Goal: Information Seeking & Learning: Learn about a topic

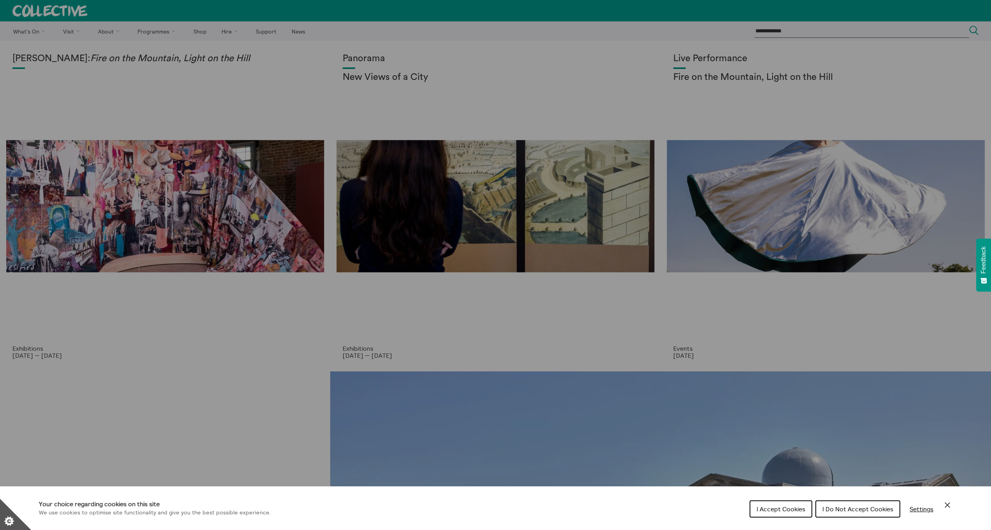
click at [946, 498] on div "Your choice regarding cookies on this site We use cookies to optimise site func…" at bounding box center [495, 508] width 991 height 44
click at [950, 503] on icon "Close Cookie Control" at bounding box center [947, 504] width 9 height 9
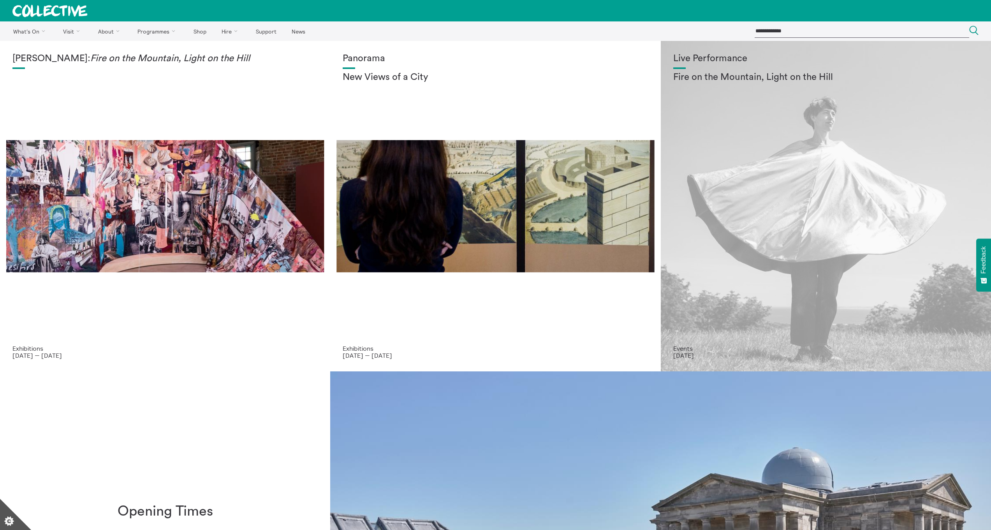
click at [690, 236] on div "Live Performance Fire on the Mountain, Light on the Hill" at bounding box center [826, 198] width 305 height 291
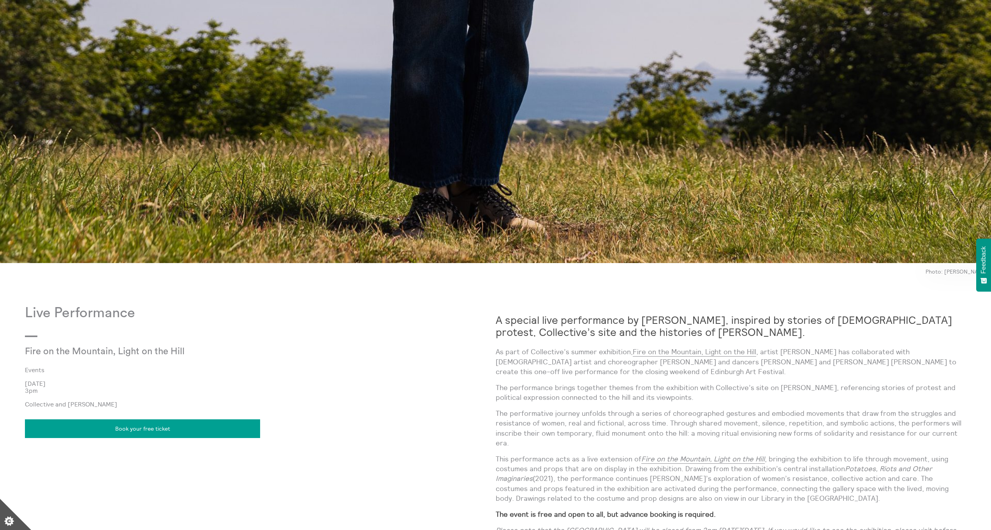
scroll to position [871, 0]
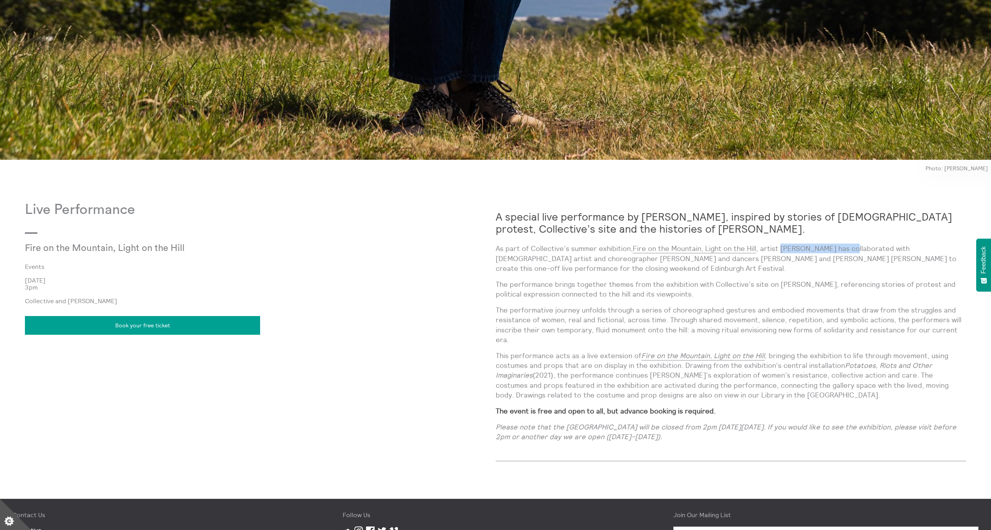
drag, startPoint x: 779, startPoint y: 247, endPoint x: 848, endPoint y: 247, distance: 69.0
click at [848, 247] on p "As part of Collective’s summer exhibition, Fire on the Mountain, Light on the H…" at bounding box center [731, 258] width 471 height 30
click at [775, 260] on p "As part of Collective’s summer exhibition, Fire on the Mountain, Light on the H…" at bounding box center [731, 258] width 471 height 30
drag, startPoint x: 691, startPoint y: 259, endPoint x: 749, endPoint y: 259, distance: 58.4
click at [749, 259] on p "As part of Collective’s summer exhibition, Fire on the Mountain, Light on the H…" at bounding box center [731, 258] width 471 height 30
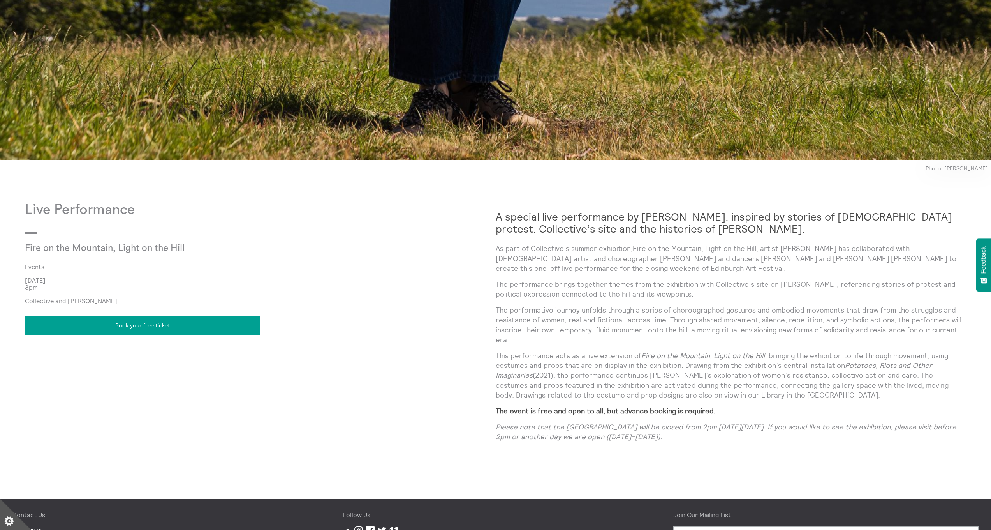
click at [800, 258] on p "As part of Collective’s summer exhibition, Fire on the Mountain, Light on the H…" at bounding box center [731, 258] width 471 height 30
drag, startPoint x: 765, startPoint y: 256, endPoint x: 834, endPoint y: 257, distance: 69.0
click at [834, 257] on p "As part of Collective’s summer exhibition, Fire on the Mountain, Light on the H…" at bounding box center [731, 258] width 471 height 30
copy p "Carmen Berbel Lapaz"
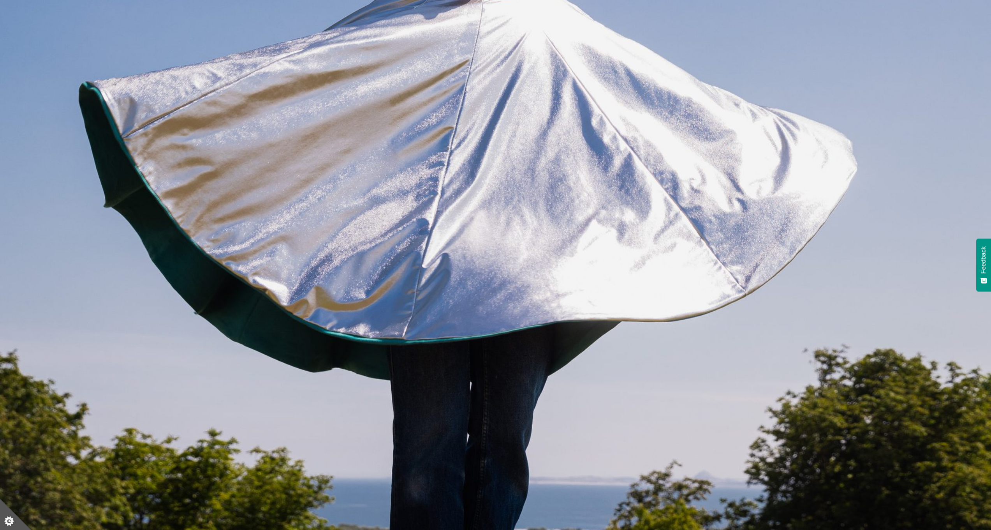
scroll to position [0, 0]
